Goal: Check status: Check status

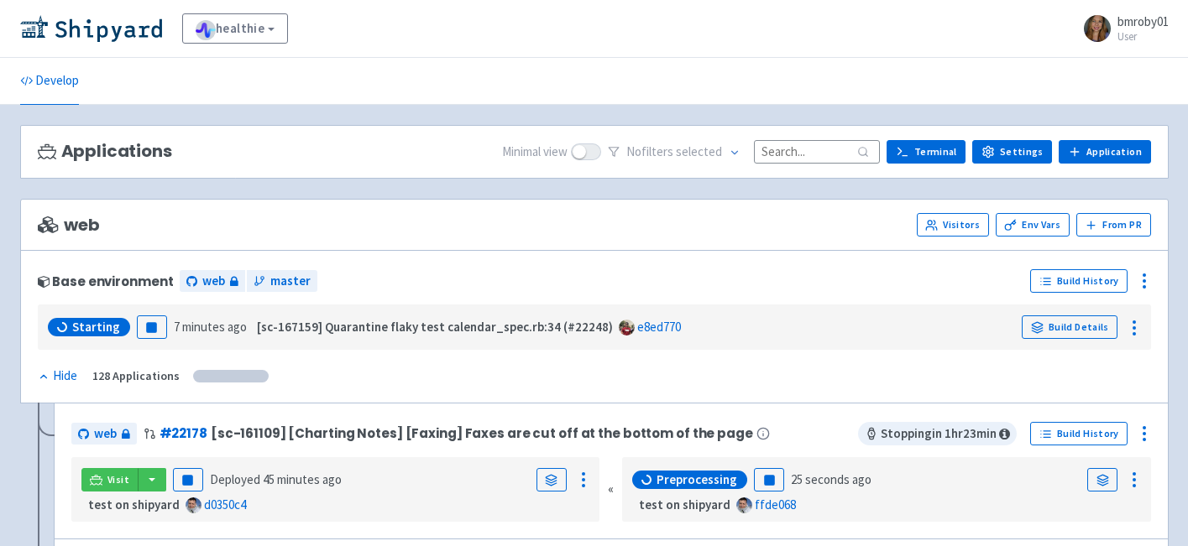
click at [817, 156] on input at bounding box center [817, 151] width 126 height 23
paste input "166217"
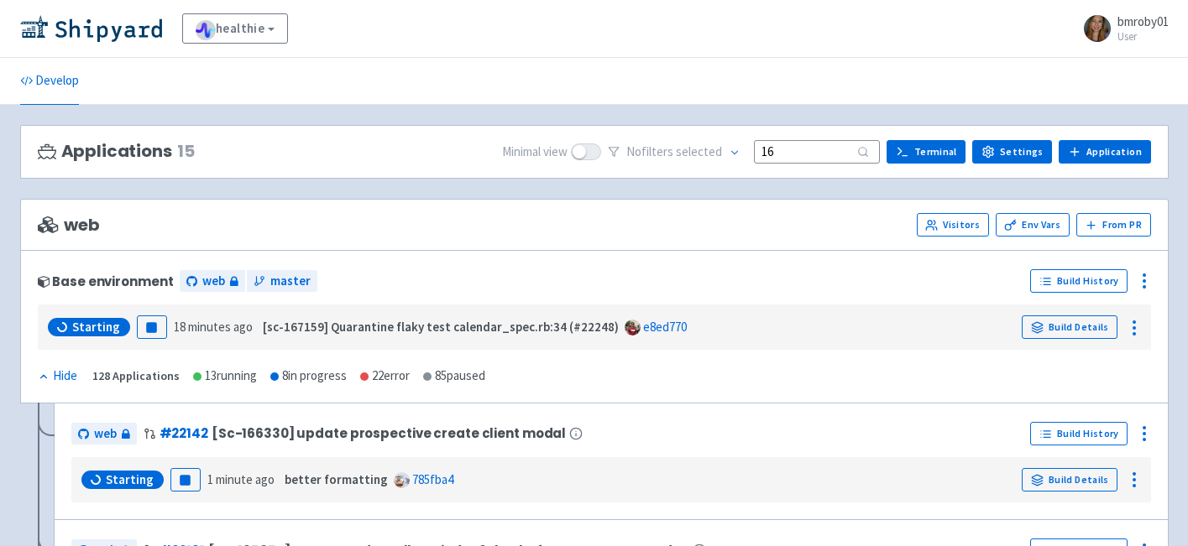
type input "1"
click at [645, 103] on ul "Develop" at bounding box center [594, 81] width 1168 height 46
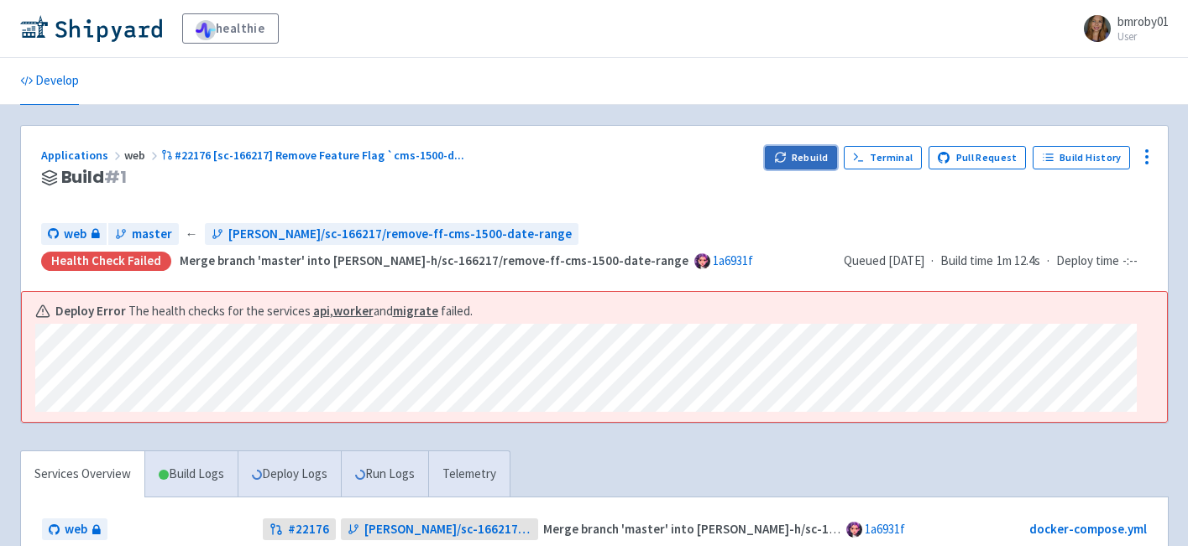
click at [802, 155] on button "Rebuild" at bounding box center [801, 158] width 72 height 24
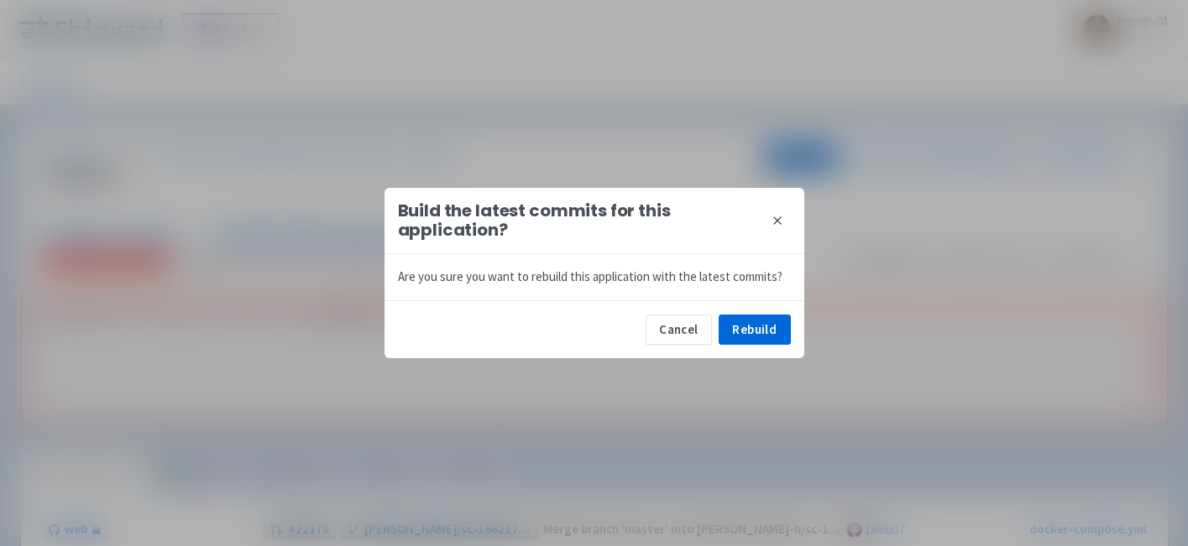
click at [776, 220] on icon at bounding box center [777, 220] width 7 height 7
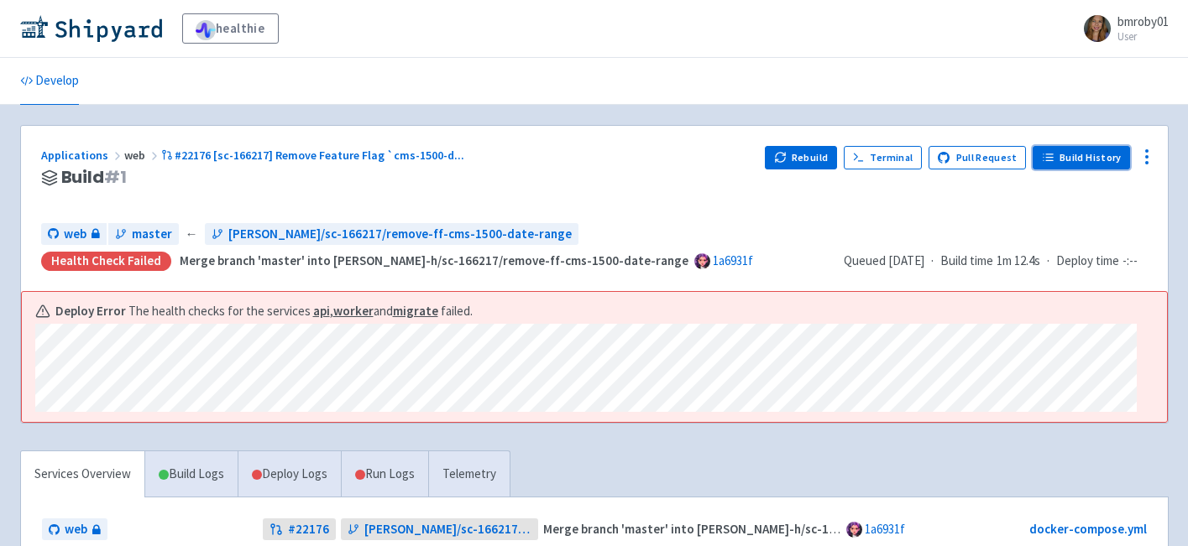
click at [1090, 153] on link "Build History" at bounding box center [1080, 158] width 97 height 24
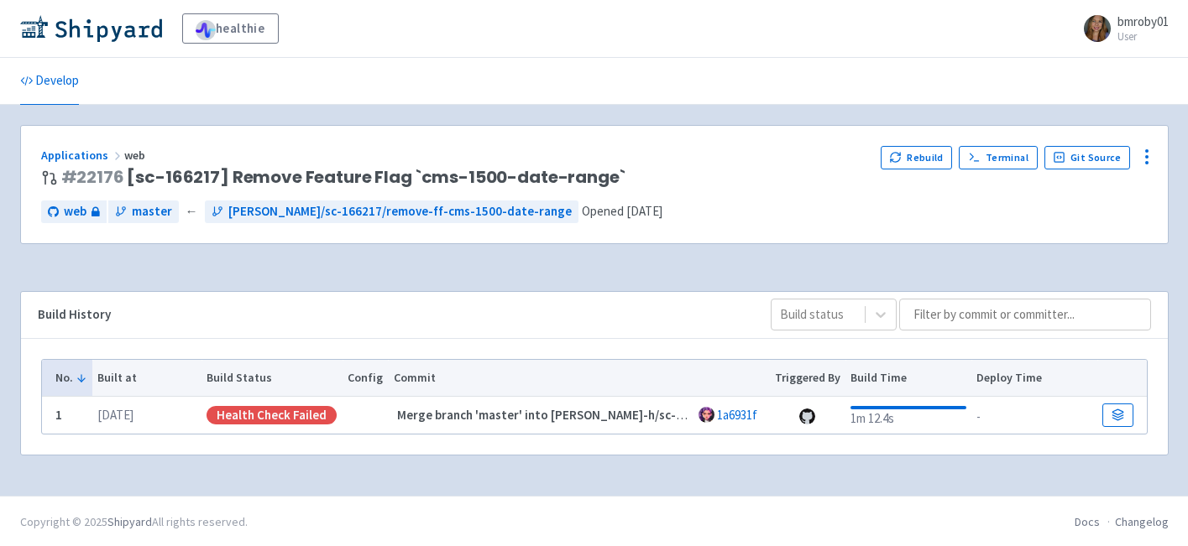
scroll to position [2, 0]
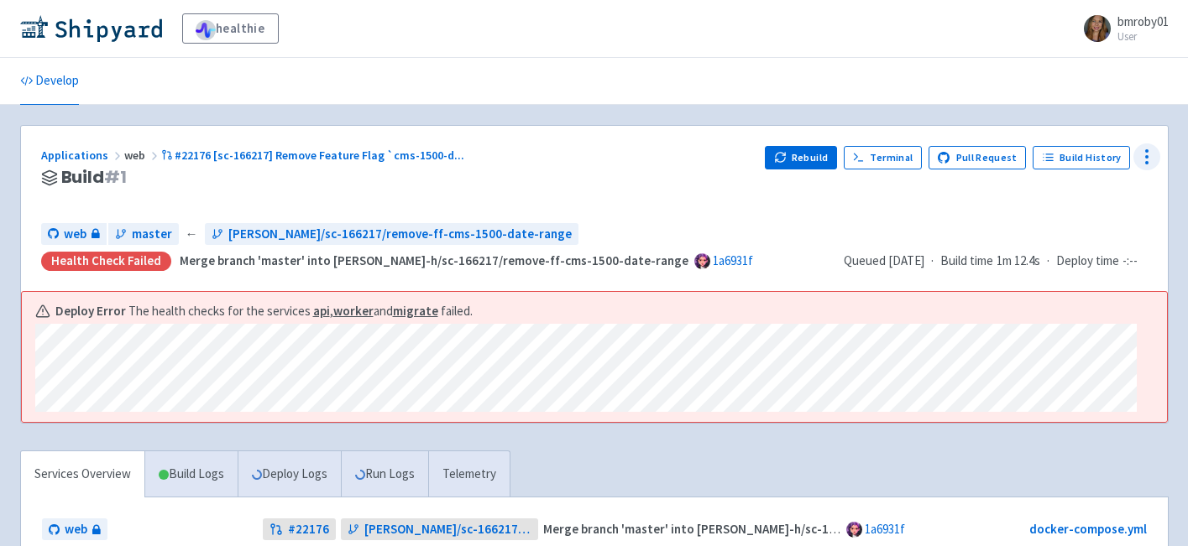
click at [1147, 161] on icon at bounding box center [1147, 157] width 20 height 20
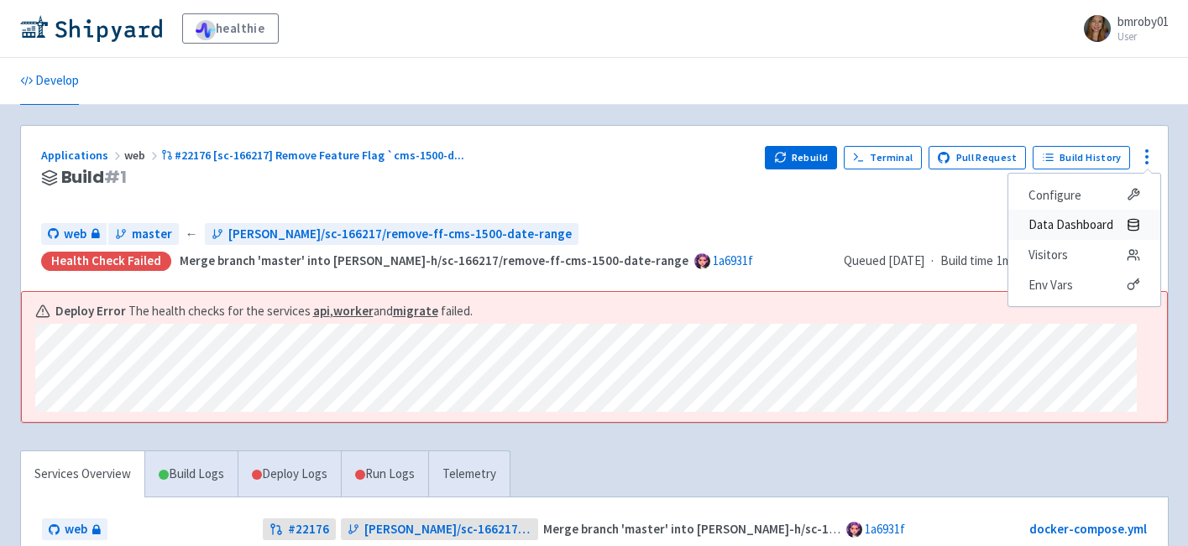
click at [1058, 226] on span "Data Dashboard" at bounding box center [1070, 225] width 85 height 24
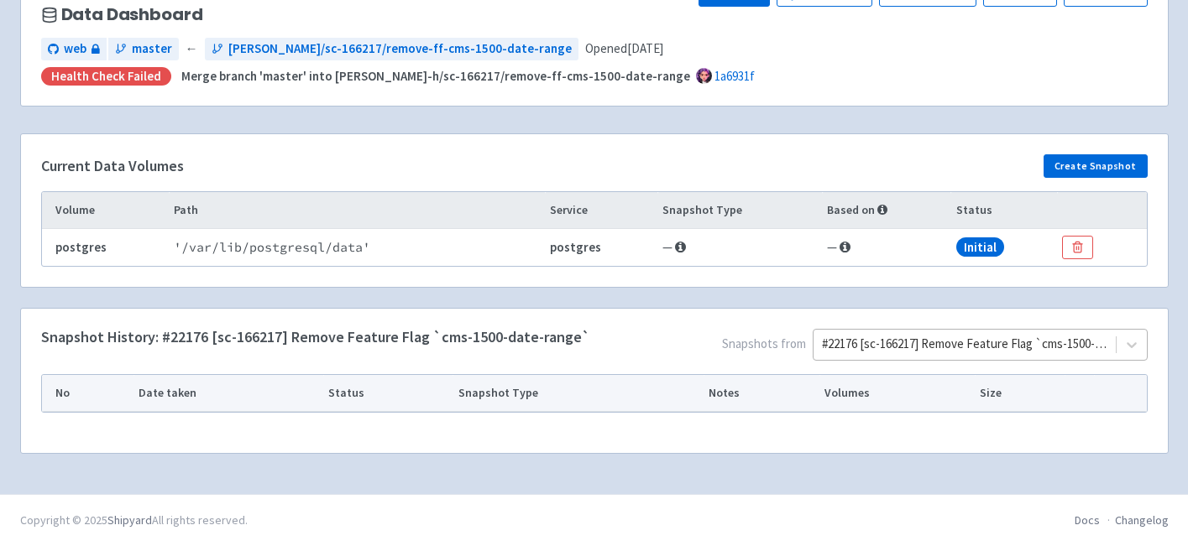
scroll to position [236, 0]
click at [1086, 339] on div "#22176 [sc-166217] Remove Feature Flag `cms-1500-date-range`" at bounding box center [980, 345] width 334 height 32
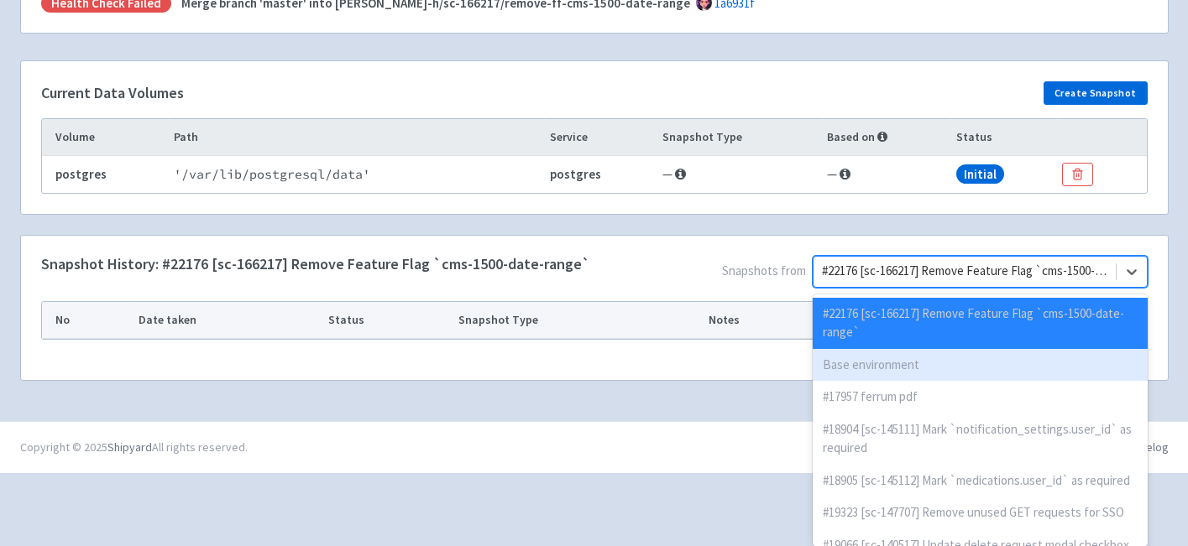
click at [1040, 368] on div "Base environment" at bounding box center [980, 365] width 334 height 33
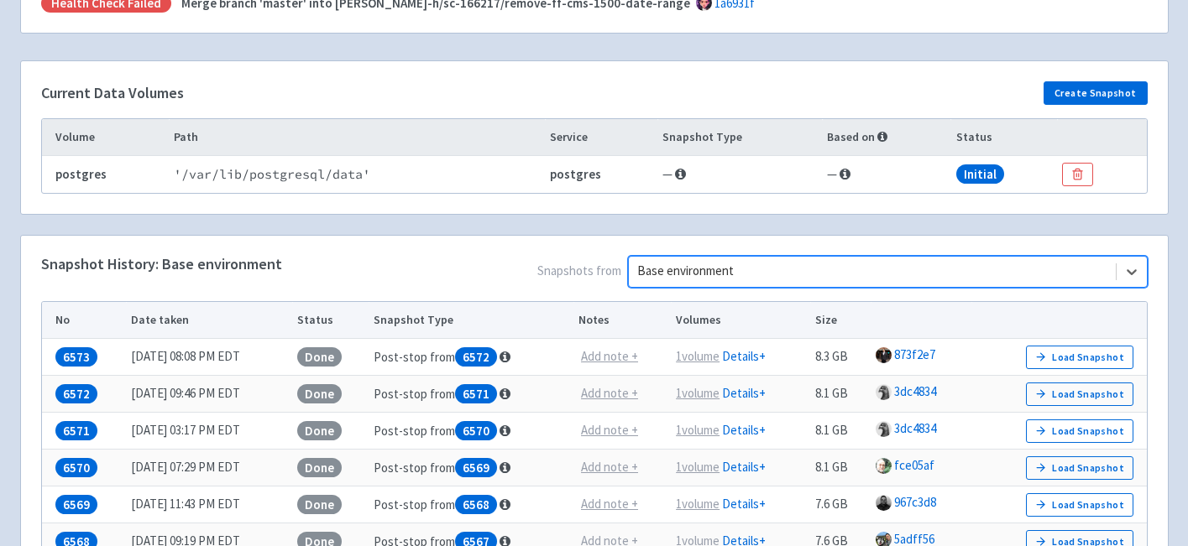
scroll to position [238, 0]
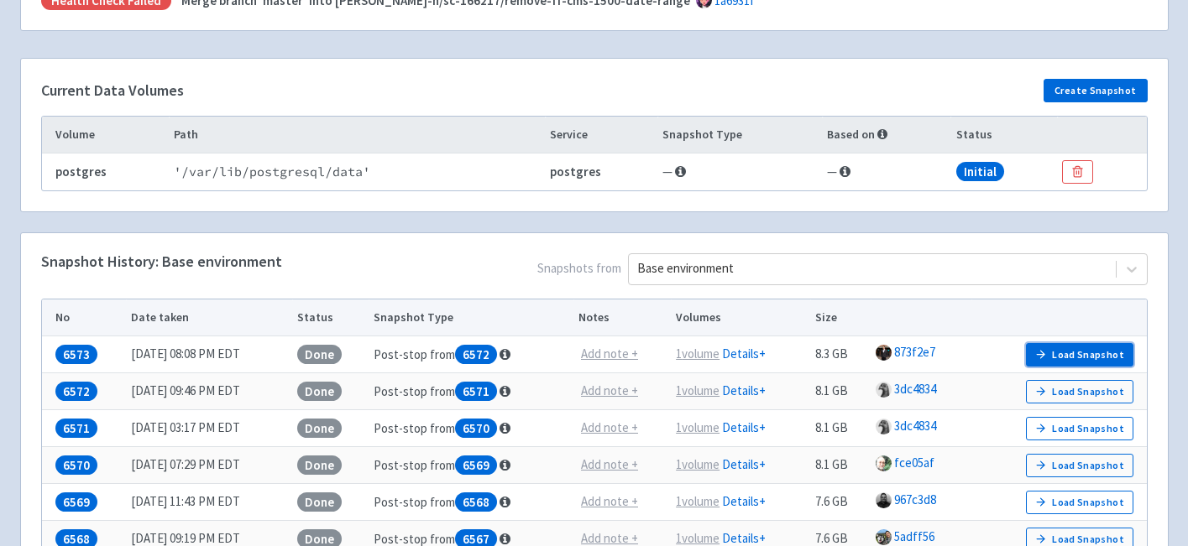
click at [1105, 360] on button "Load Snapshot" at bounding box center [1079, 355] width 107 height 24
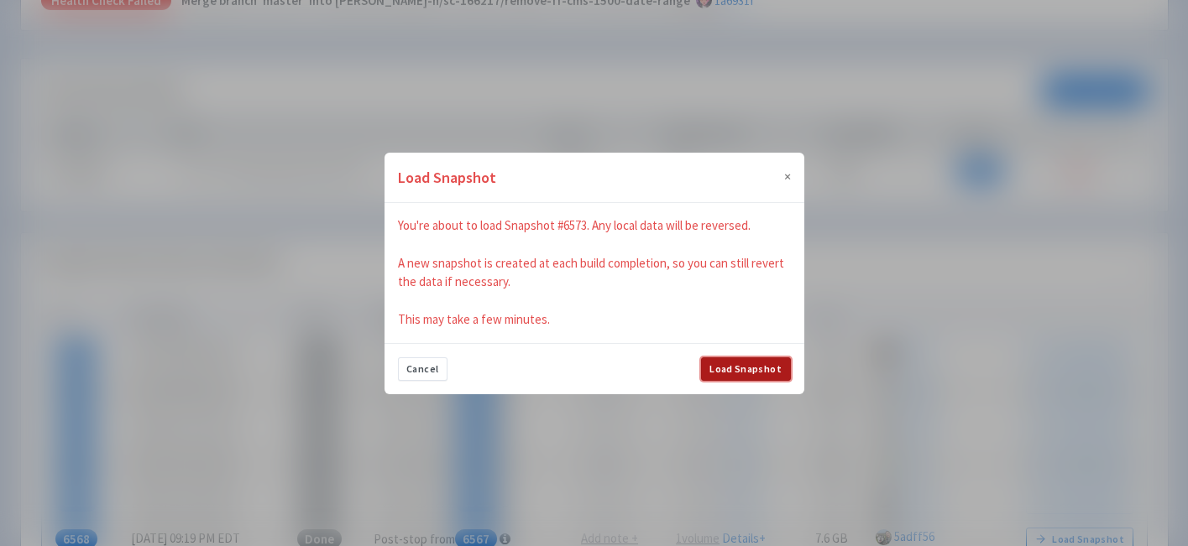
click at [756, 375] on button "Load Snapshot" at bounding box center [746, 370] width 90 height 24
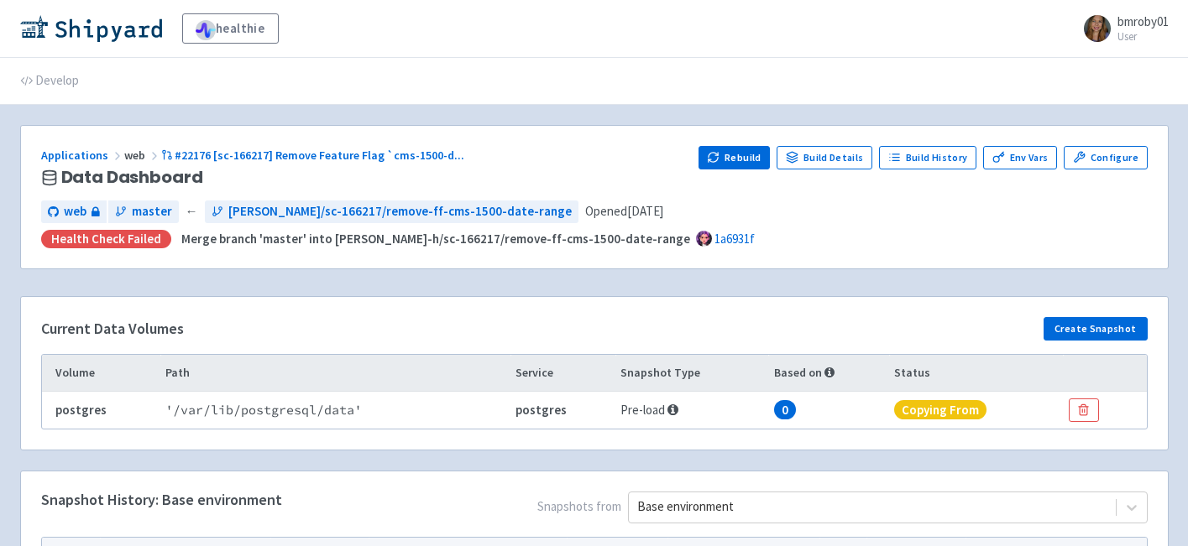
scroll to position [200, 0]
